Goal: Task Accomplishment & Management: Use online tool/utility

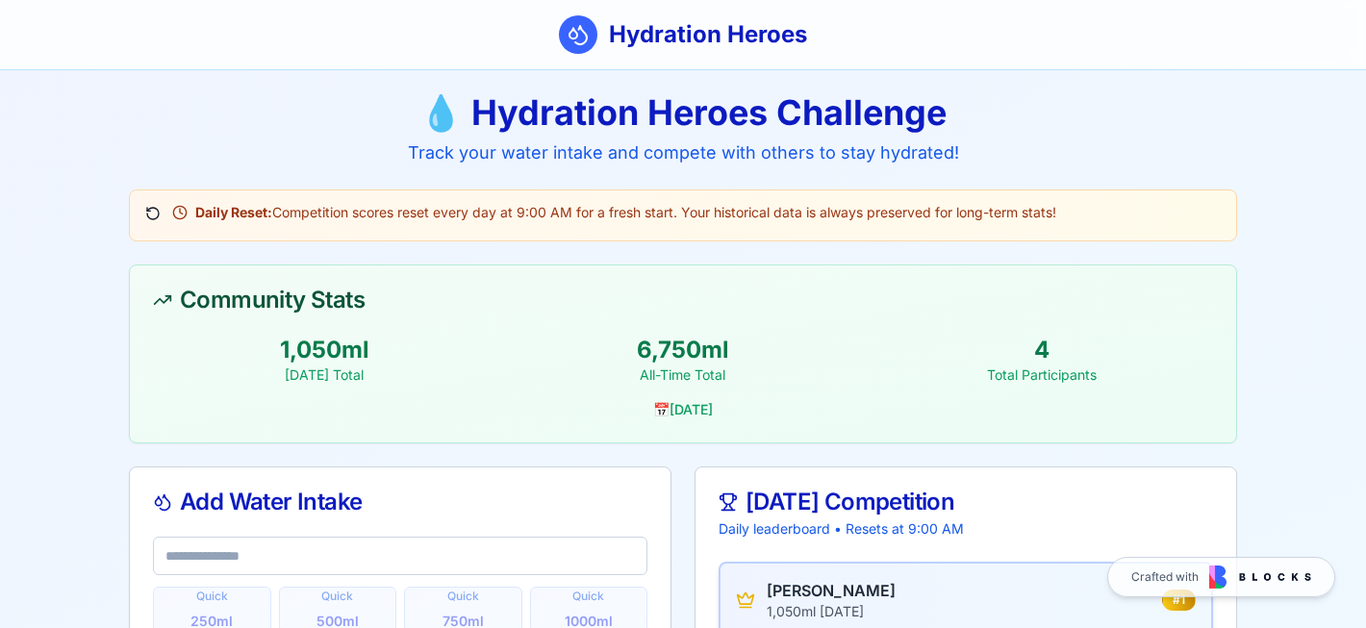
scroll to position [122, 0]
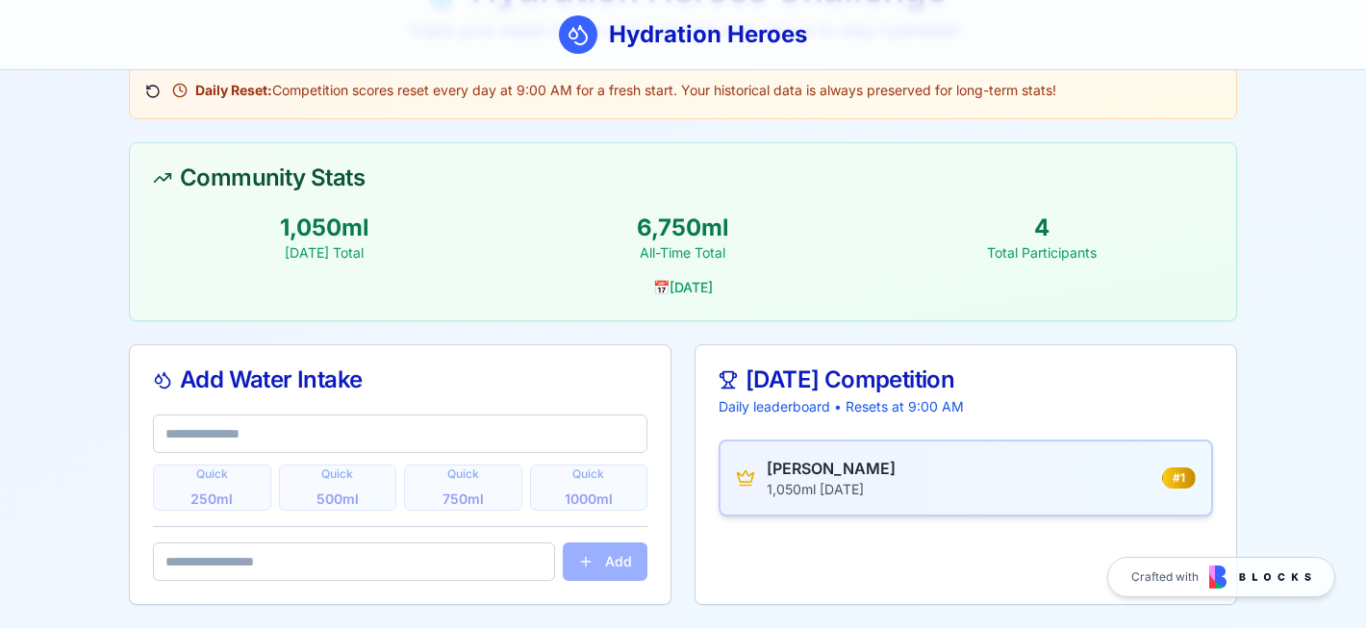
click at [73, 203] on main "💧 Hydration Heroes Challenge Track your water intake and compete with others to…" at bounding box center [683, 288] width 1366 height 680
click at [35, 410] on main "💧 Hydration Heroes Challenge Track your water intake and compete with others to…" at bounding box center [683, 288] width 1366 height 680
click at [446, 442] on input "text" at bounding box center [400, 434] width 495 height 38
click at [579, 520] on div "Quick 250 ml Quick 500 ml Quick 750 ml Quick 1000 ml Add" at bounding box center [400, 510] width 541 height 190
click at [579, 505] on div "Quick 250 ml Quick 500 ml Quick 750 ml Quick 1000 ml" at bounding box center [400, 488] width 495 height 46
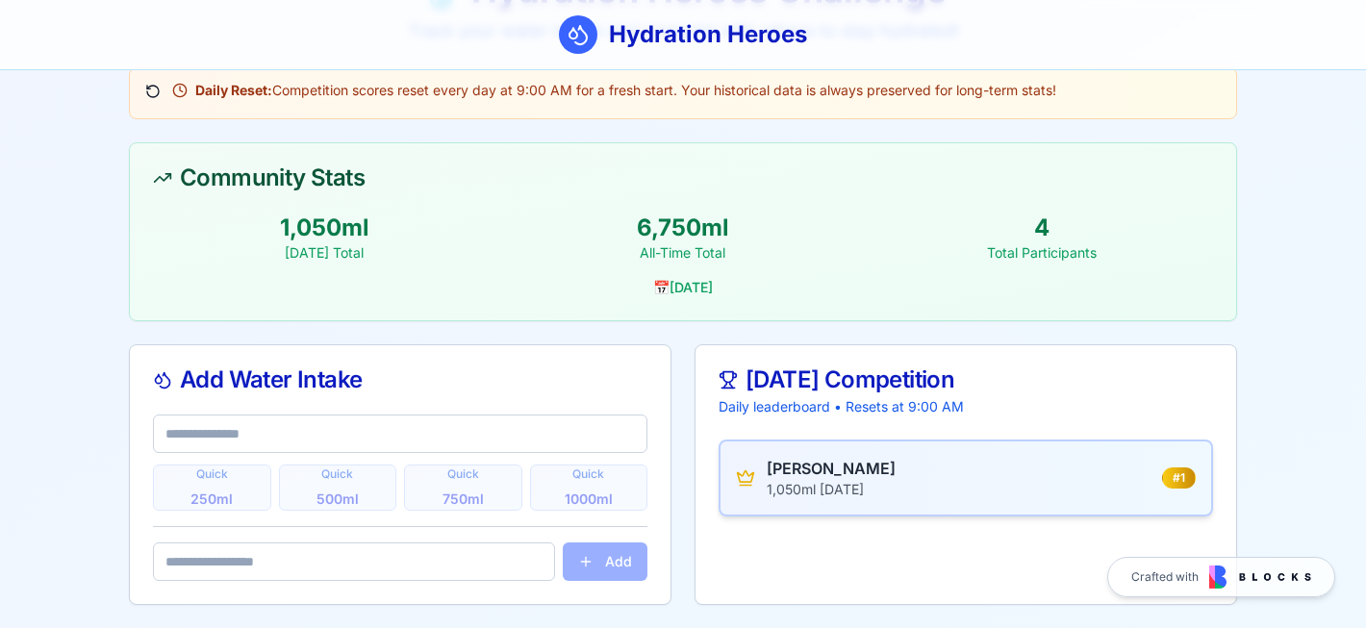
click at [537, 438] on input "text" at bounding box center [400, 434] width 495 height 38
type input "*"
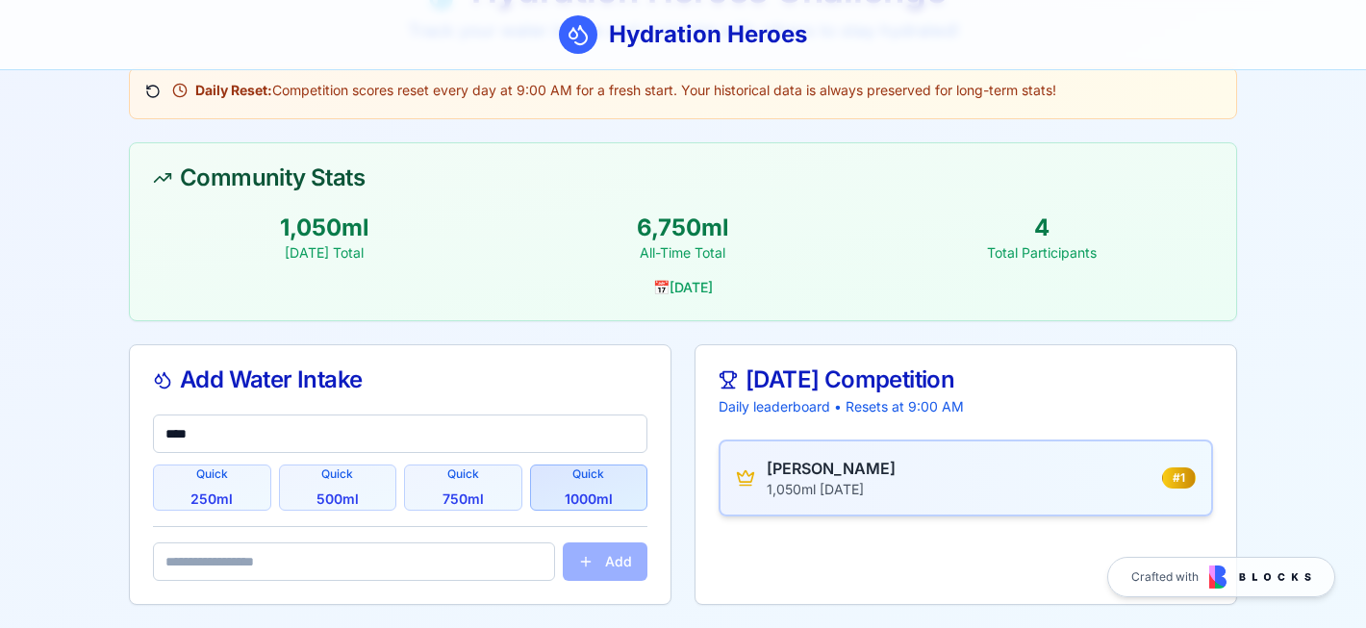
type input "****"
click at [598, 484] on button "Quick 1000 ml" at bounding box center [589, 488] width 118 height 46
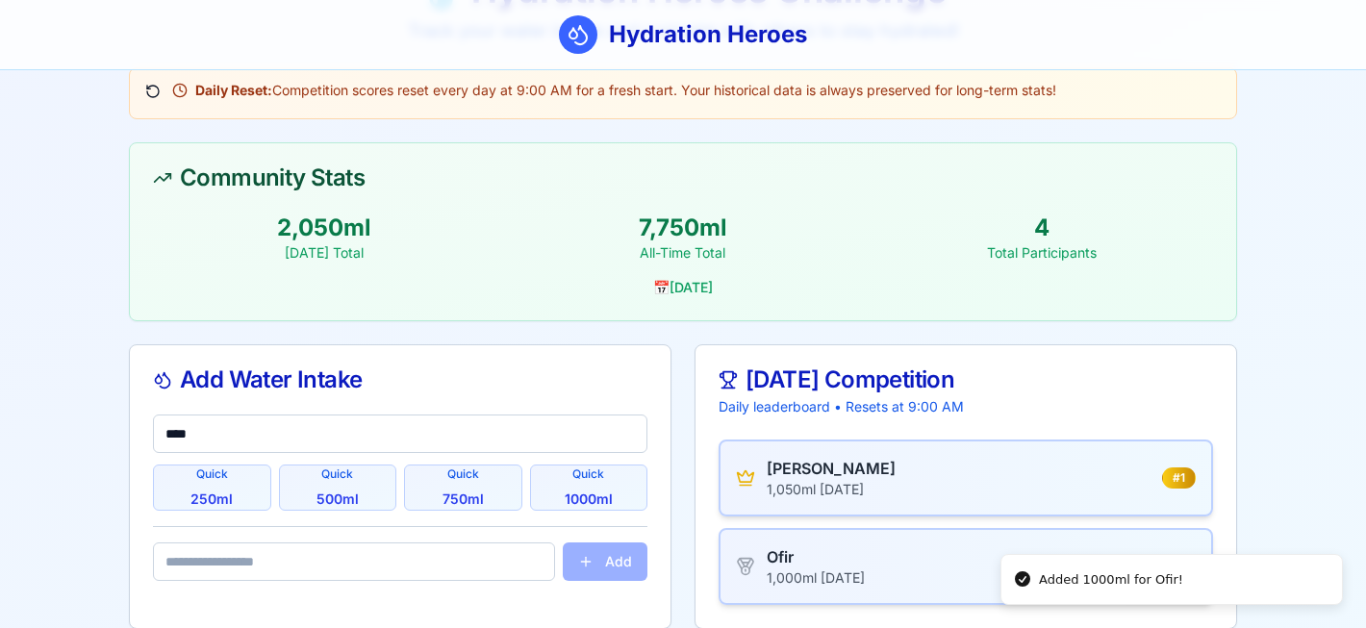
scroll to position [146, 0]
